Goal: Information Seeking & Learning: Learn about a topic

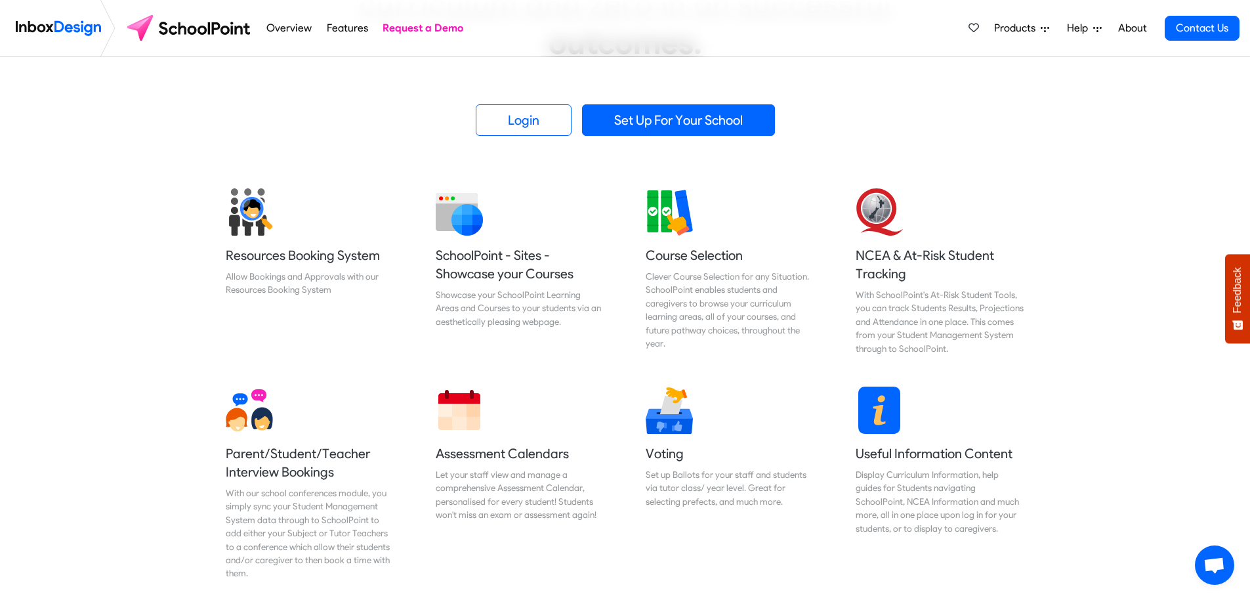
scroll to position [525, 0]
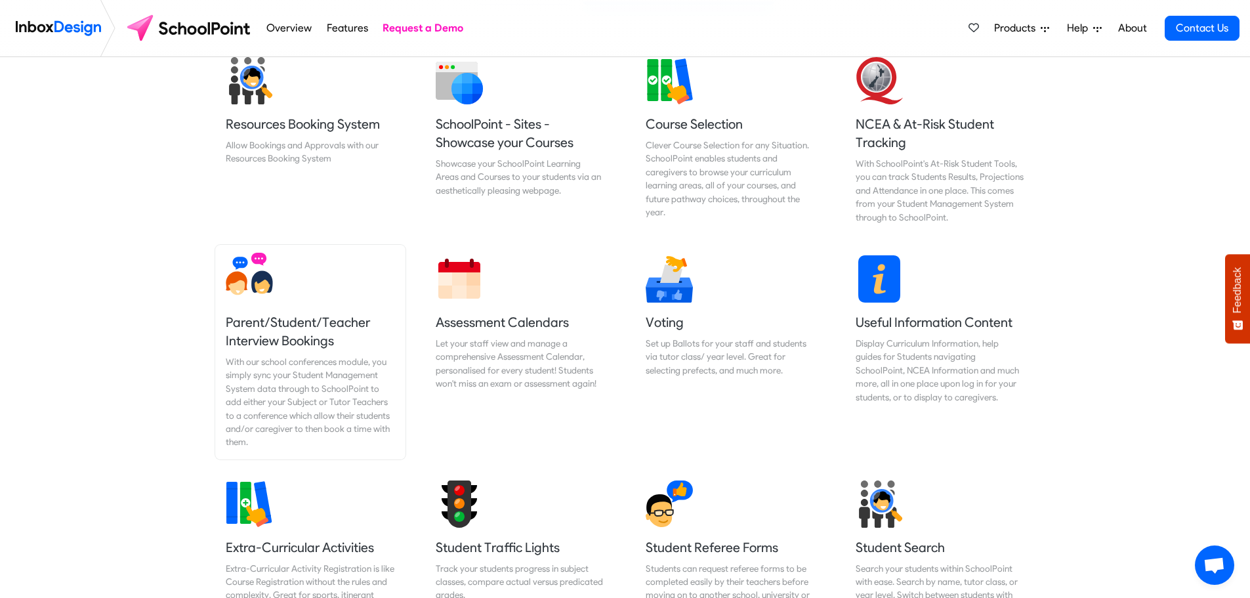
click at [295, 372] on div "With our school conferences module, you simply sync your Student Management Sys…" at bounding box center [310, 402] width 169 height 94
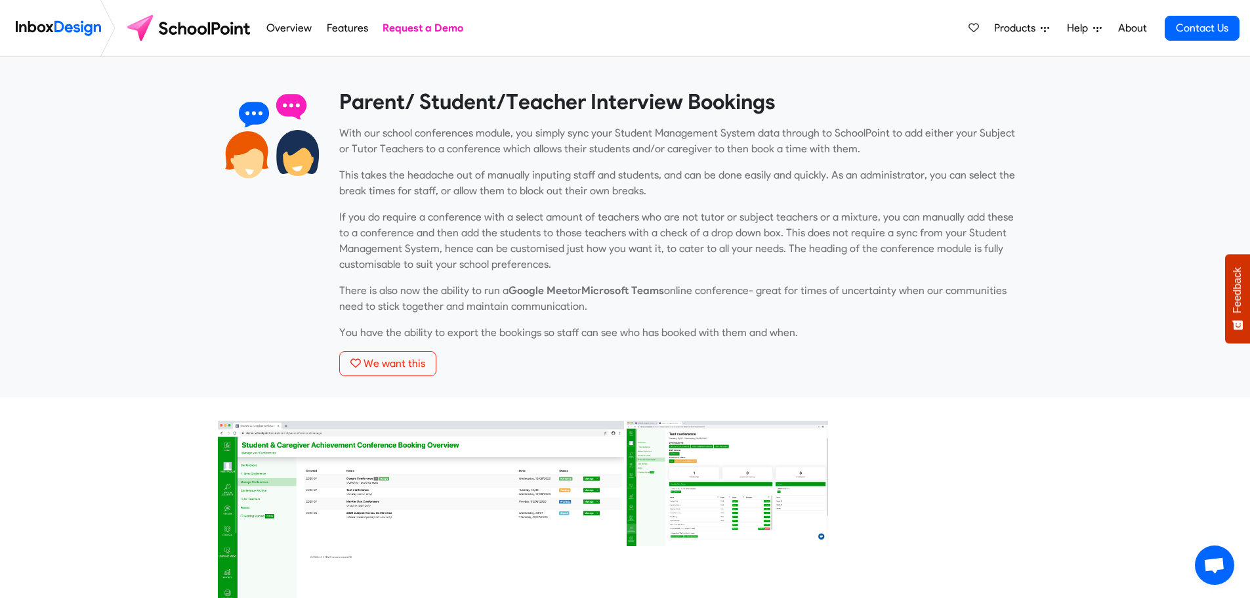
scroll to position [131, 0]
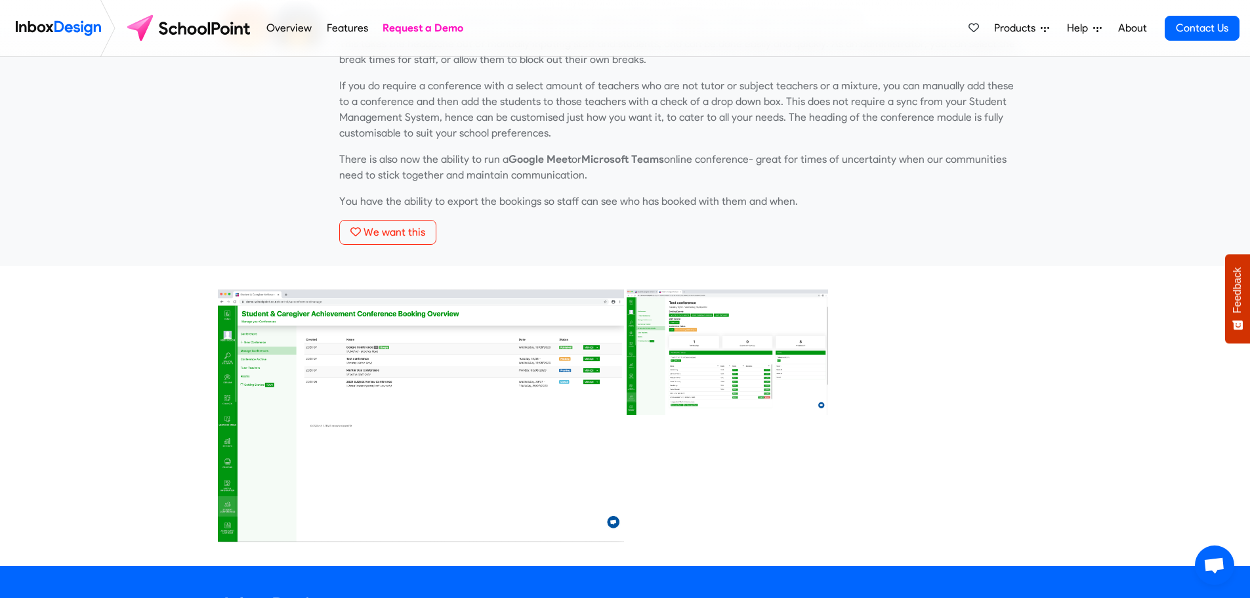
click at [764, 347] on img at bounding box center [728, 352] width 205 height 128
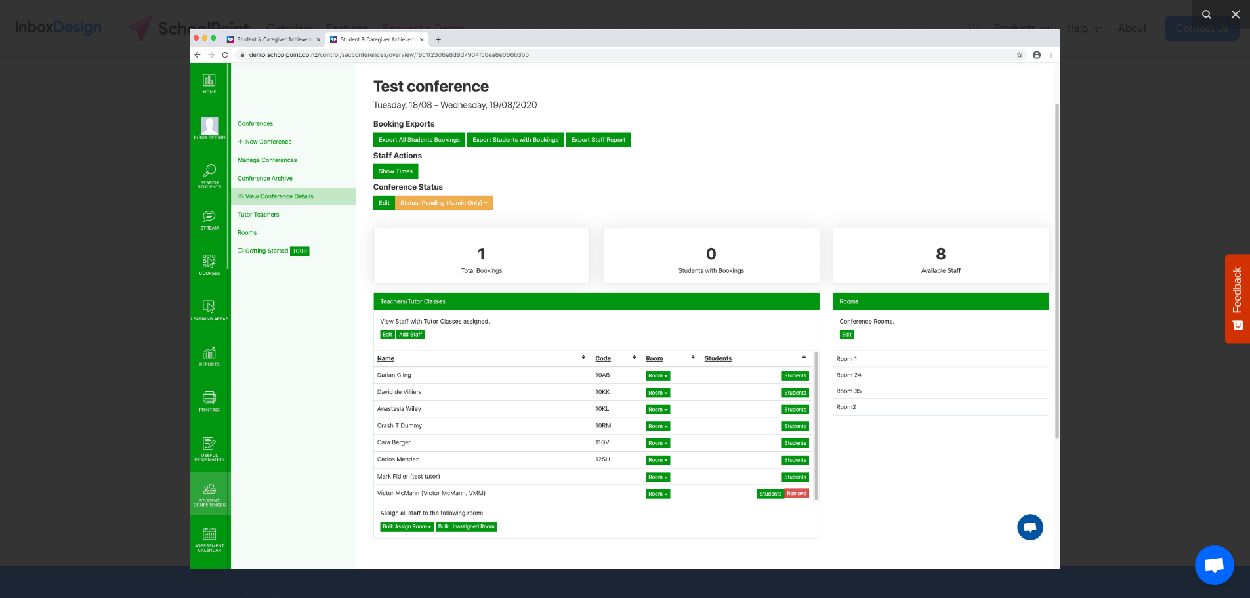
click at [593, 330] on img at bounding box center [625, 299] width 870 height 540
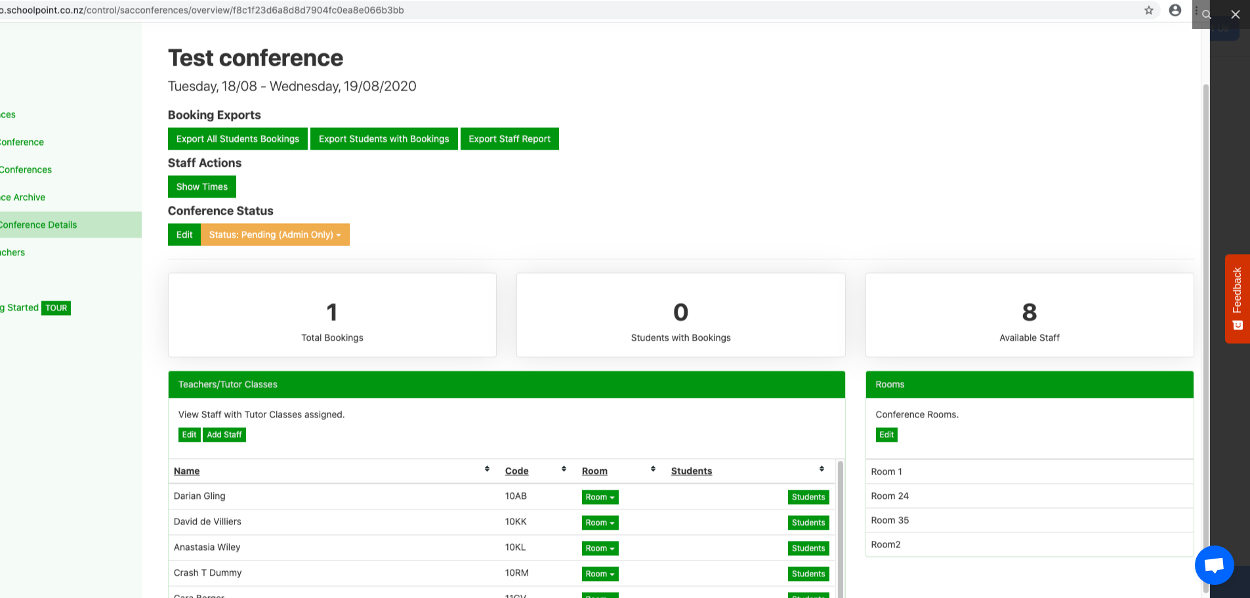
drag, startPoint x: 1105, startPoint y: 524, endPoint x: 937, endPoint y: 620, distance: 193.4
click at [937, 597] on html "Wishlist All Features Overview Features Request a Demo Products Mobile APP Free…" at bounding box center [625, 389] width 1250 height 1041
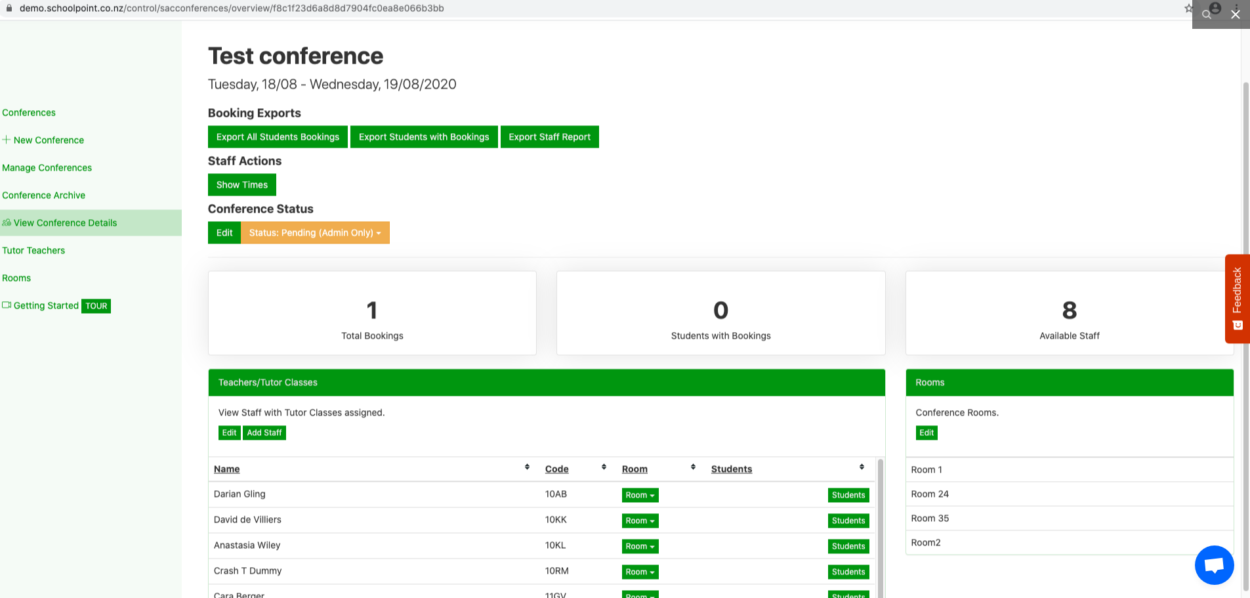
click at [1237, 18] on icon at bounding box center [1236, 15] width 16 height 16
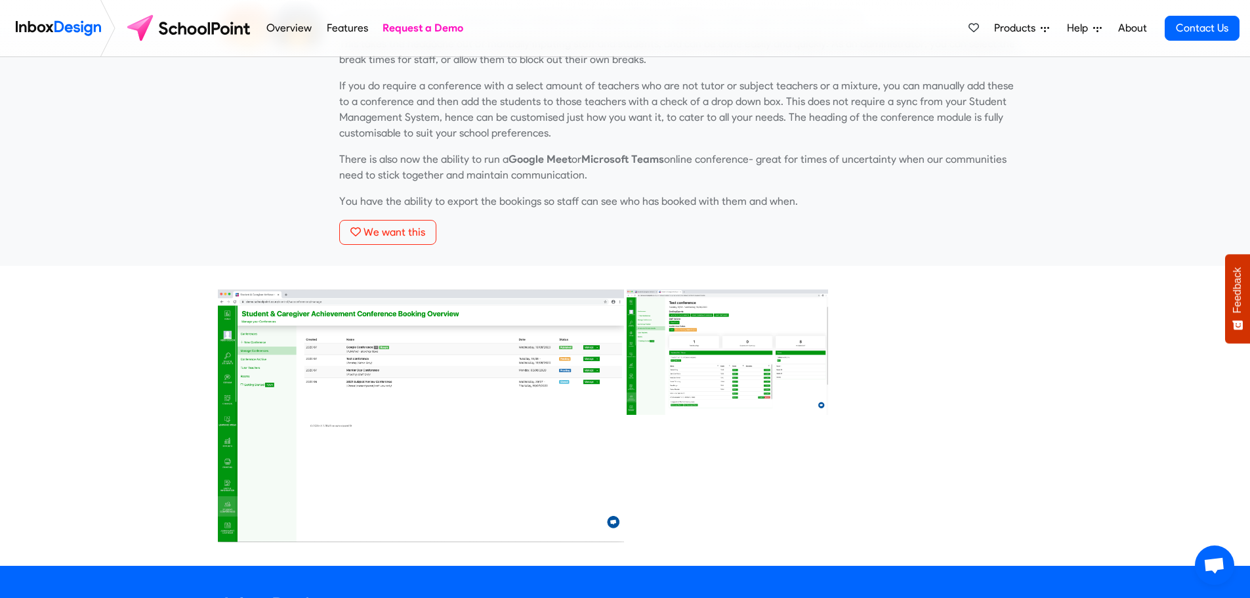
scroll to position [0, 0]
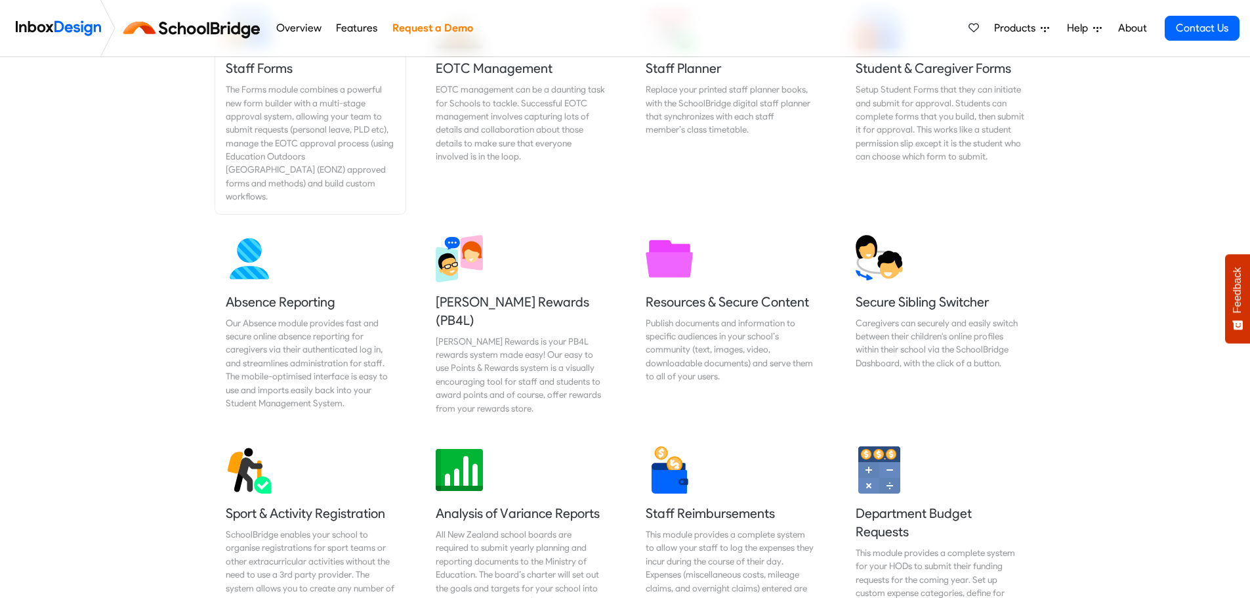
scroll to position [788, 0]
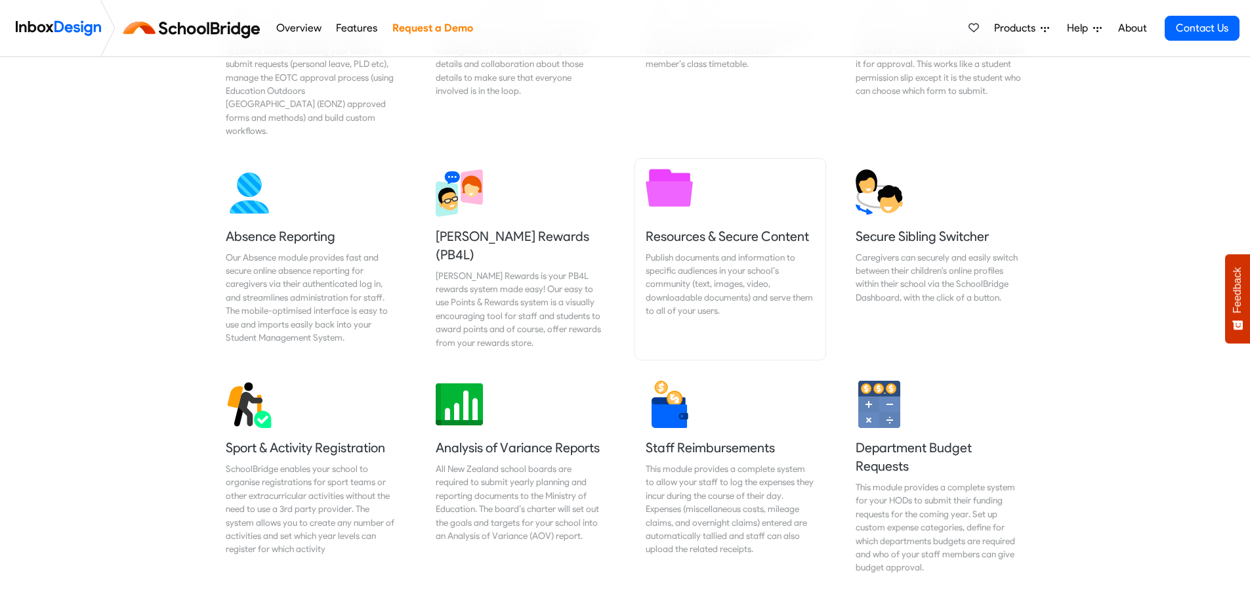
click at [691, 227] on h5 "Resources & Secure Content" at bounding box center [730, 236] width 169 height 18
